Goal: Navigation & Orientation: Go to known website

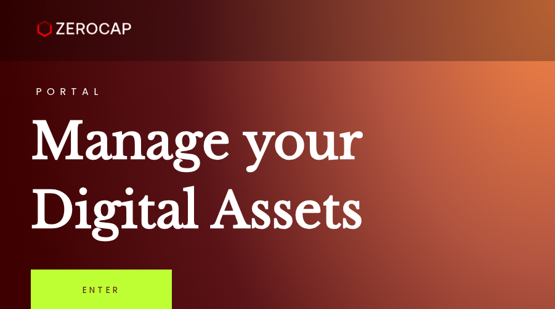
click at [94, 280] on link "Enter" at bounding box center [101, 289] width 141 height 41
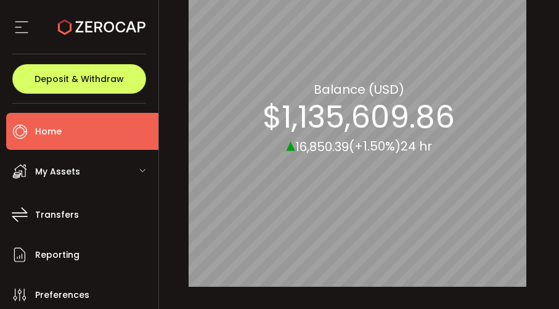
scroll to position [142, 0]
